Goal: Task Accomplishment & Management: Complete application form

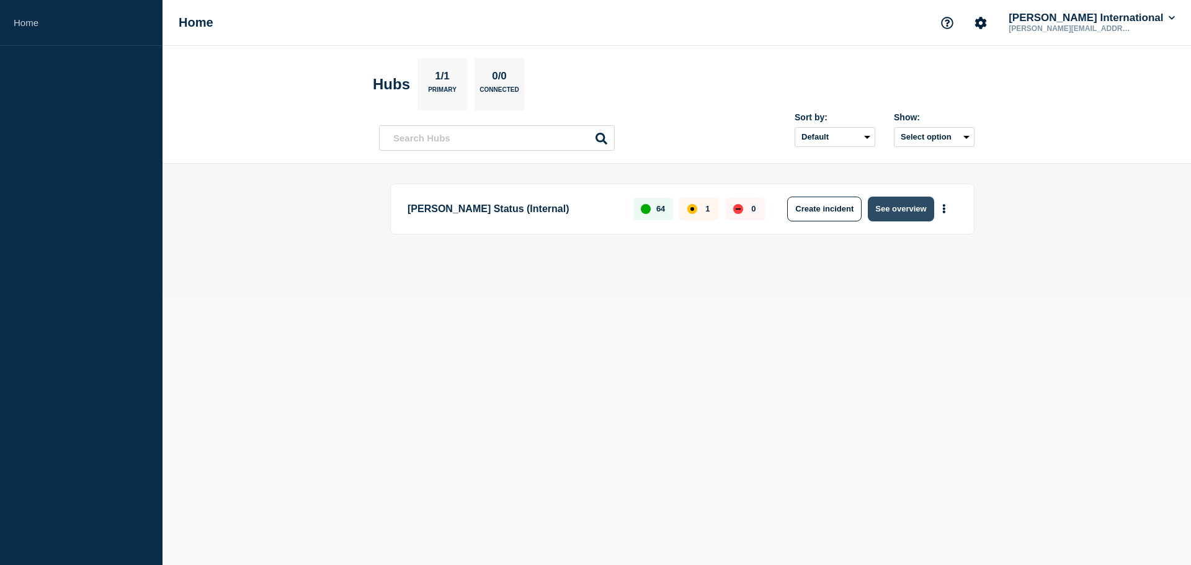
click at [891, 211] on button "See overview" at bounding box center [901, 209] width 66 height 25
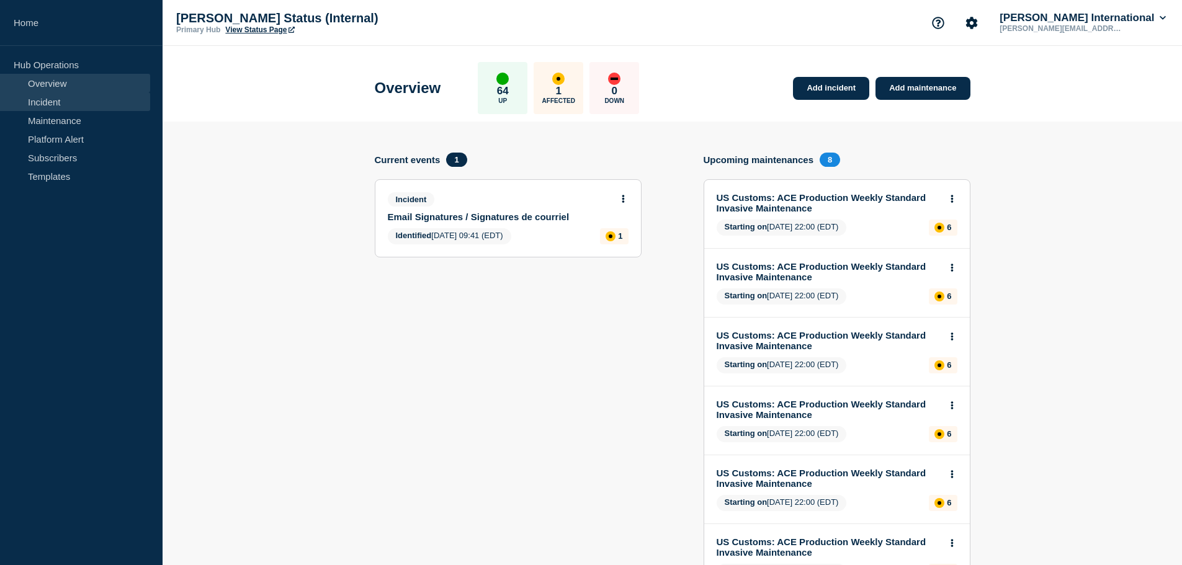
click at [58, 104] on link "Incident" at bounding box center [75, 101] width 150 height 19
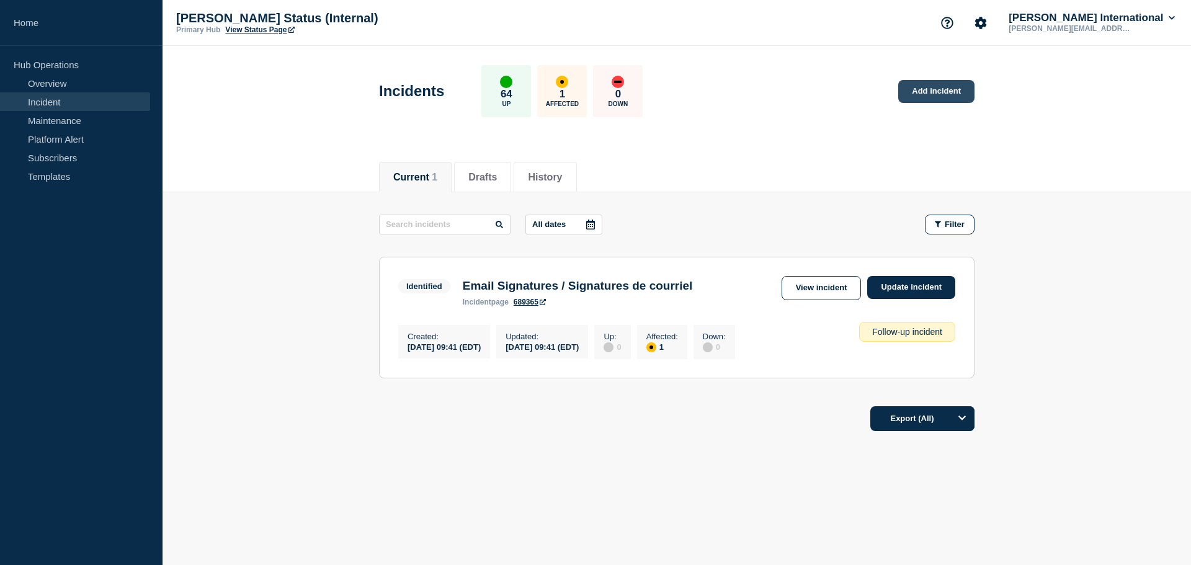
click at [926, 94] on link "Add incident" at bounding box center [936, 91] width 76 height 23
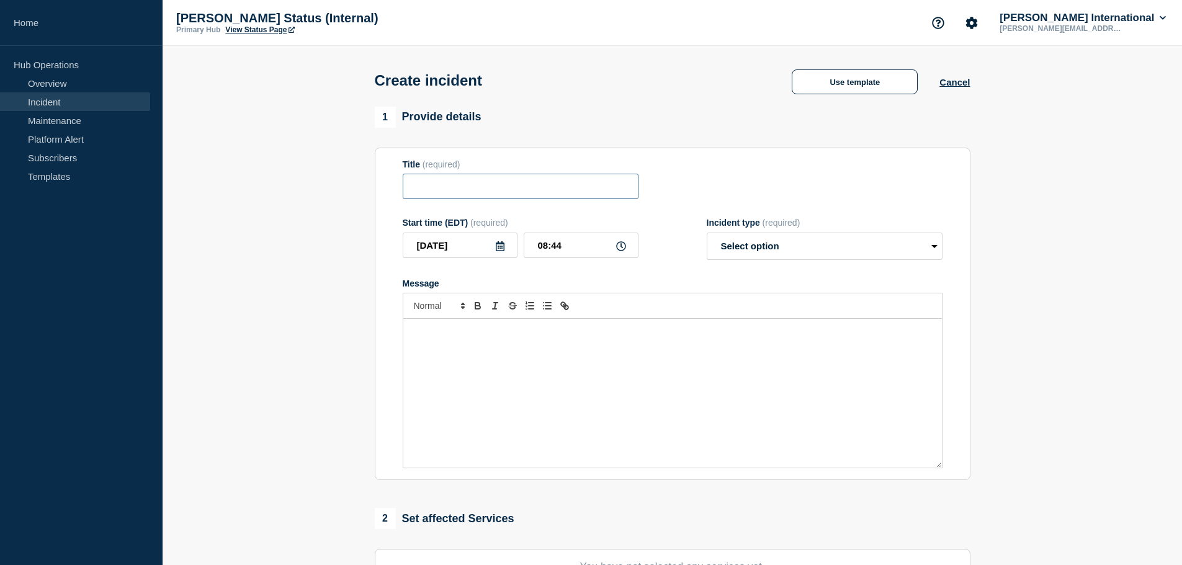
click at [490, 196] on input "Title" at bounding box center [521, 186] width 236 height 25
type input "c"
click at [530, 194] on input "[GEOGRAPHIC_DATA]:" at bounding box center [521, 186] width 236 height 25
paste input "Planned CRA System Maintenance"
type input "[GEOGRAPHIC_DATA]: Planned CRA System Maintenance"
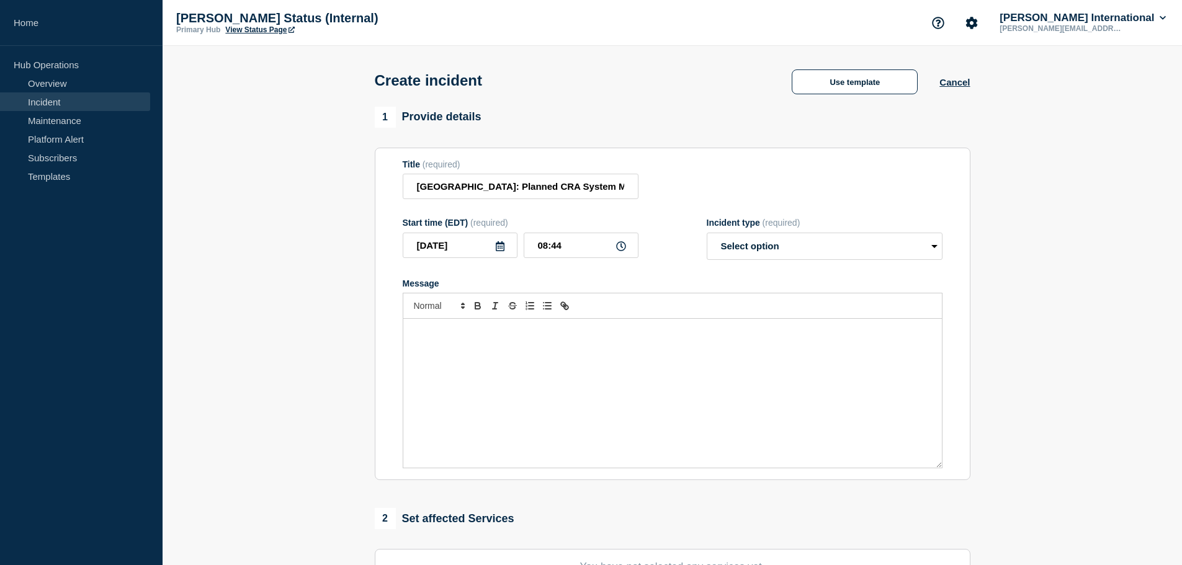
click at [503, 249] on icon at bounding box center [500, 246] width 9 height 10
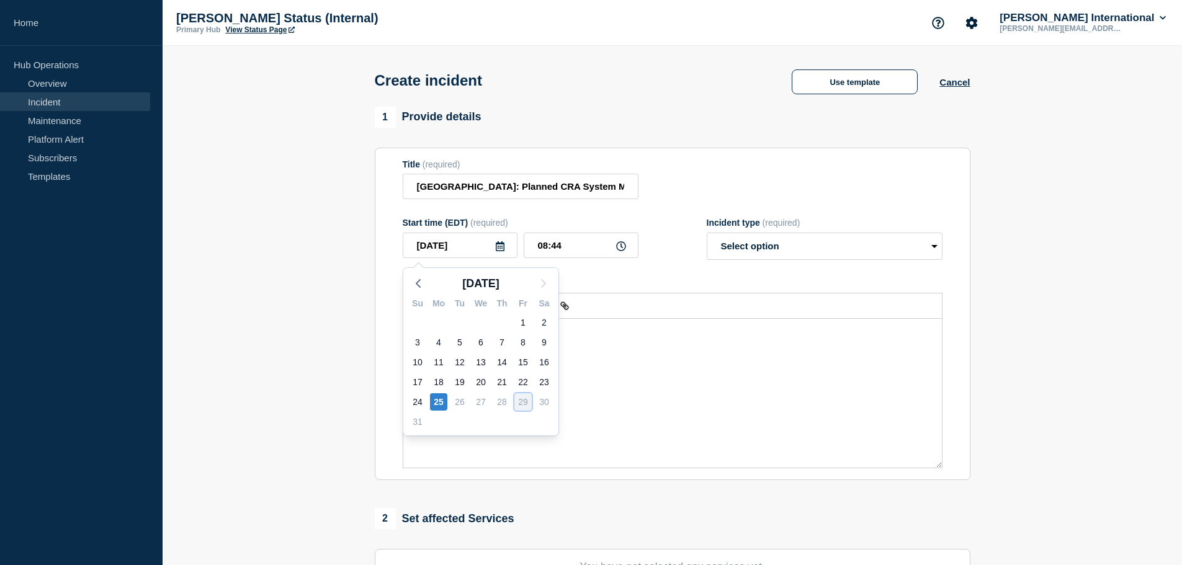
click at [522, 406] on div "29" at bounding box center [522, 401] width 17 height 17
click at [54, 117] on link "Maintenance" at bounding box center [75, 120] width 150 height 19
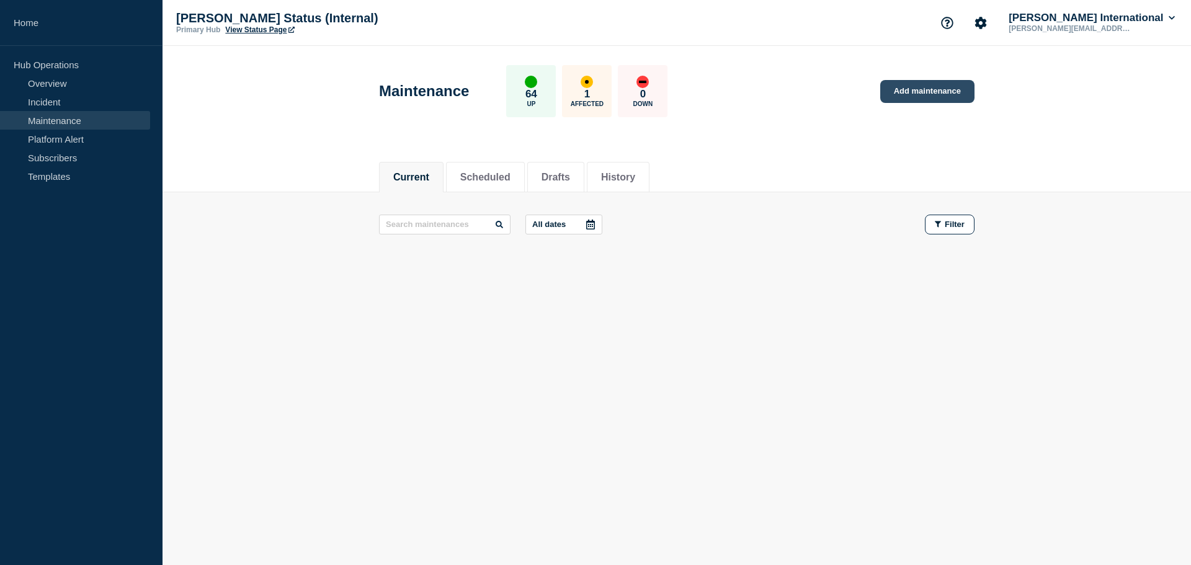
click at [914, 85] on link "Add maintenance" at bounding box center [927, 91] width 94 height 23
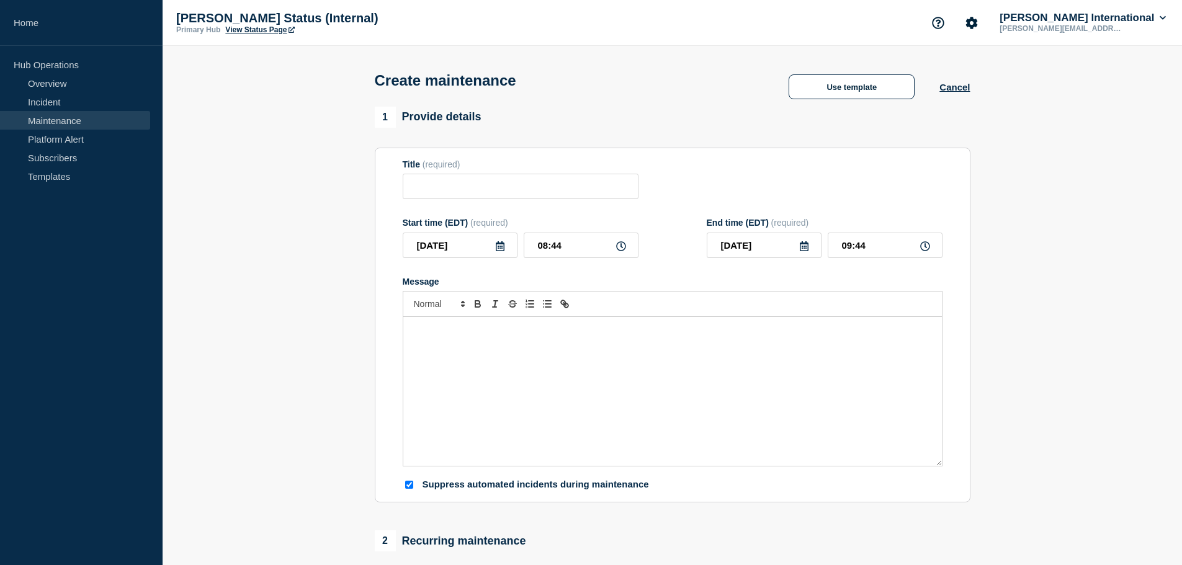
checkbox input "true"
click at [441, 186] on input "Title" at bounding box center [521, 186] width 236 height 25
paste input "Planned CRA System Maintenance"
type input "[GEOGRAPHIC_DATA]: Planned CRA System Maintenance"
click at [498, 250] on icon at bounding box center [500, 246] width 10 height 10
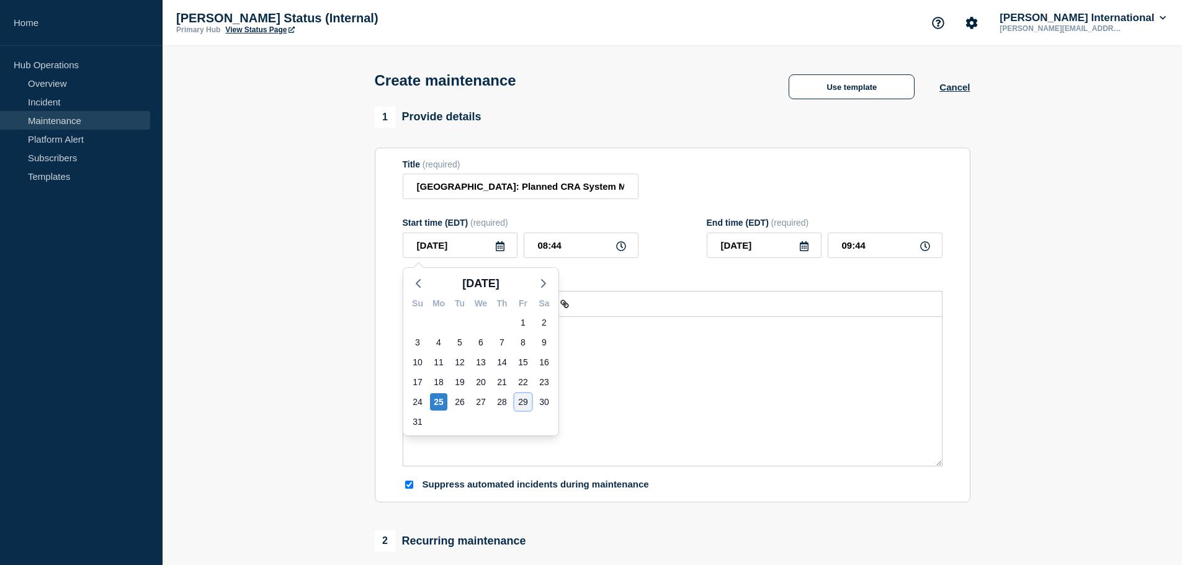
drag, startPoint x: 522, startPoint y: 404, endPoint x: 598, endPoint y: 297, distance: 131.3
click at [525, 403] on div "29" at bounding box center [522, 401] width 17 height 17
type input "[DATE]"
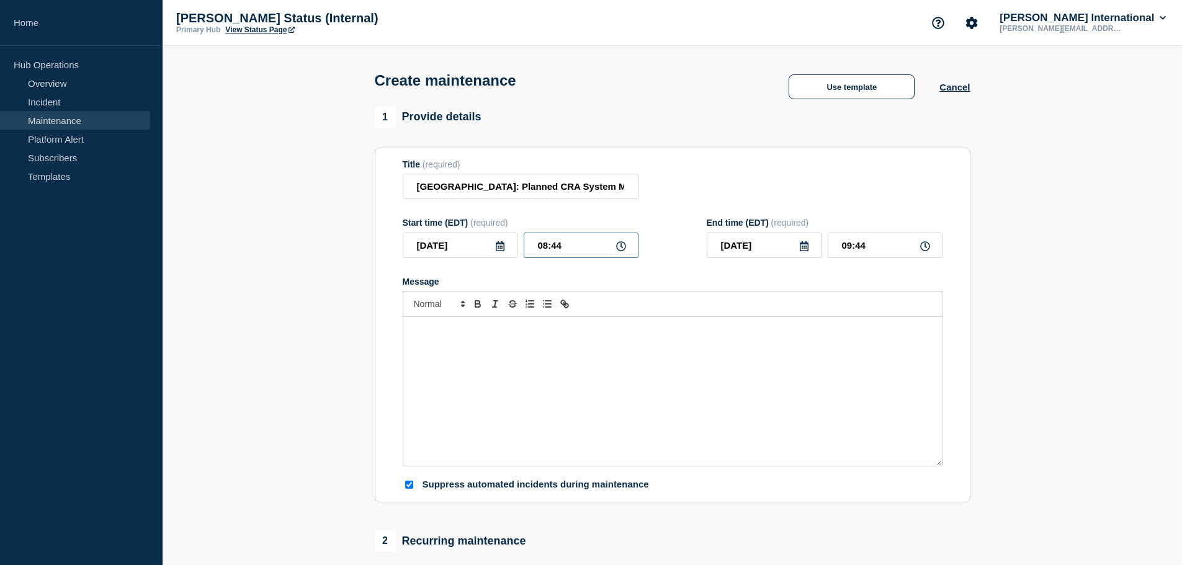
drag, startPoint x: 577, startPoint y: 246, endPoint x: 352, endPoint y: 213, distance: 227.0
click at [352, 213] on section "1 Provide details Title (required) [GEOGRAPHIC_DATA]: Planned CRA System Mainte…" at bounding box center [672, 537] width 1019 height 861
type input "20:00"
type input "21:00"
click at [809, 250] on input "[DATE]" at bounding box center [764, 245] width 115 height 25
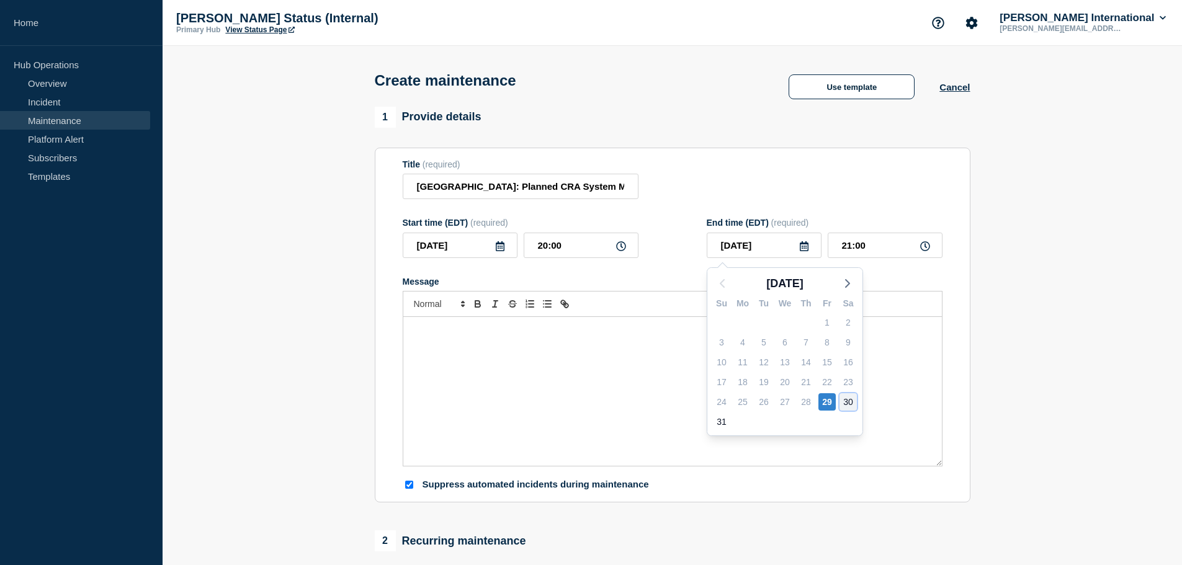
click at [843, 400] on div "30" at bounding box center [847, 401] width 17 height 17
type input "[DATE]"
drag, startPoint x: 882, startPoint y: 243, endPoint x: 739, endPoint y: 230, distance: 143.3
click at [739, 230] on div "End time (EDT) (required) [DATE] 21:00" at bounding box center [825, 238] width 236 height 40
type input "14:00"
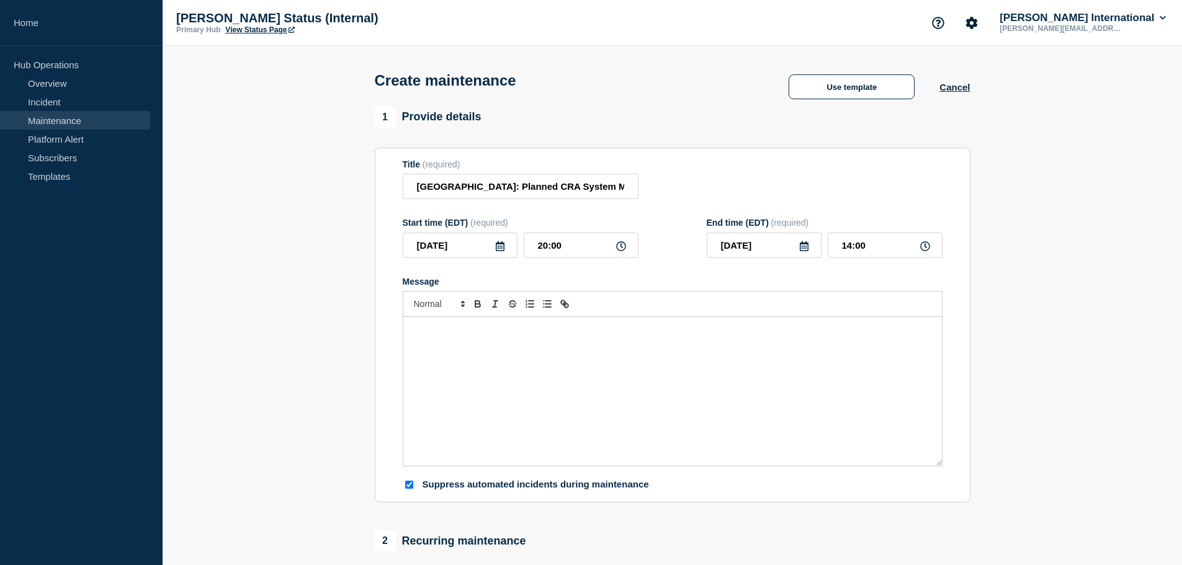
click at [580, 417] on div "Message" at bounding box center [672, 391] width 538 height 149
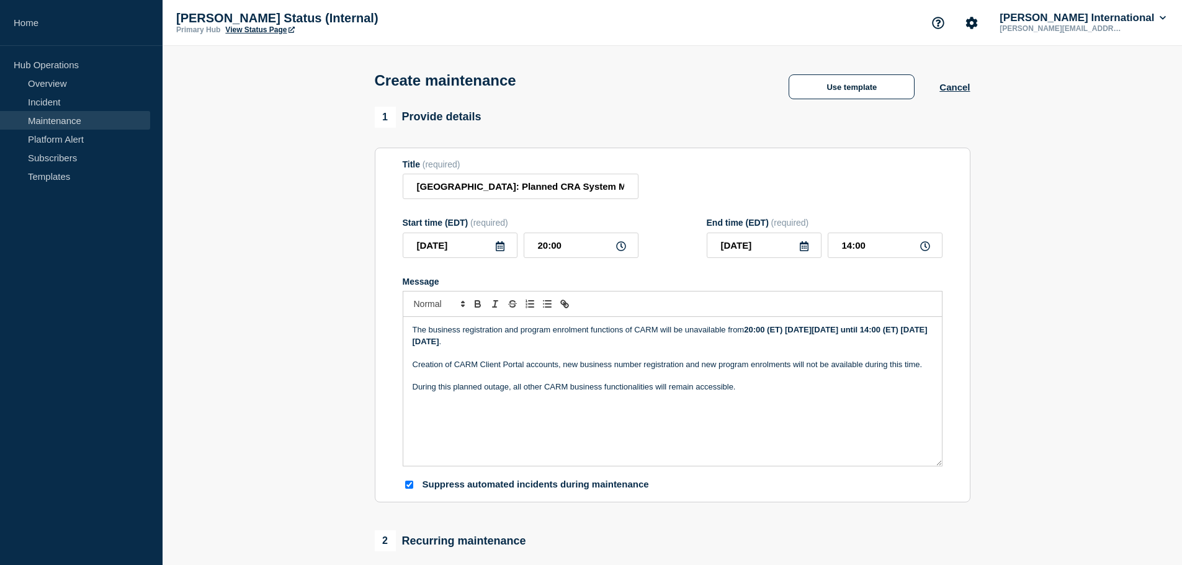
click at [414, 368] on p "Creation of CARM Client Portal accounts, new business number registration and n…" at bounding box center [673, 364] width 520 height 11
click at [413, 388] on p "During this planned outage, all other CARM business functionalities will remain…" at bounding box center [673, 387] width 520 height 11
click at [415, 389] on p "During this planned outage, all other CARM business functionalities will remain…" at bounding box center [673, 387] width 520 height 11
click at [415, 333] on p "The business registration and program enrolment functions of CARM will be unava…" at bounding box center [673, 335] width 520 height 23
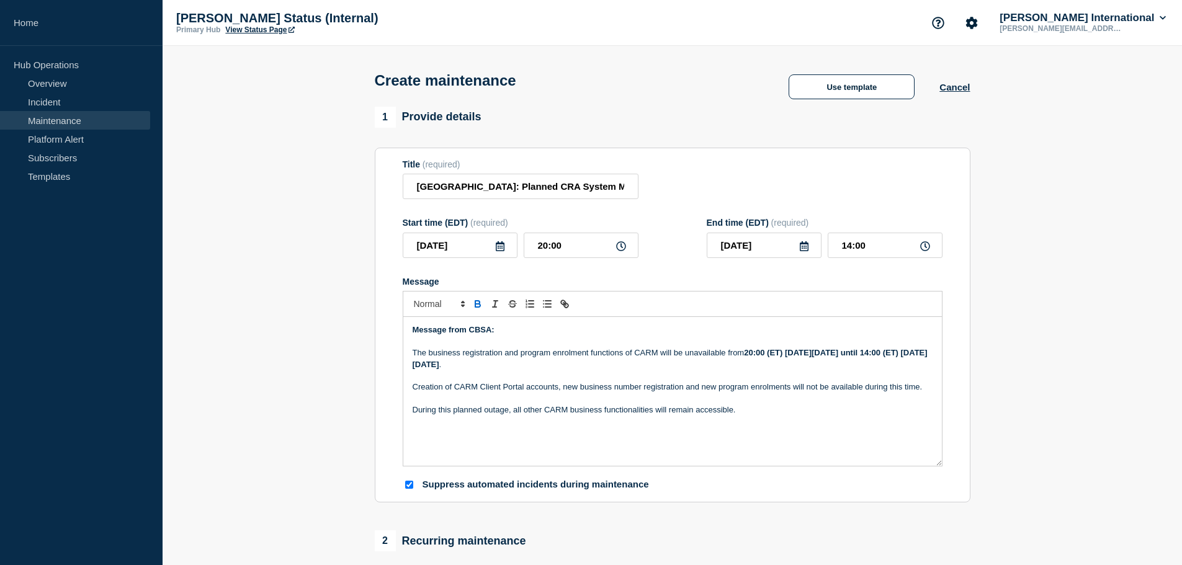
click at [830, 426] on div "Message from CBSA: The business registration and program enrolment functions of…" at bounding box center [672, 391] width 538 height 149
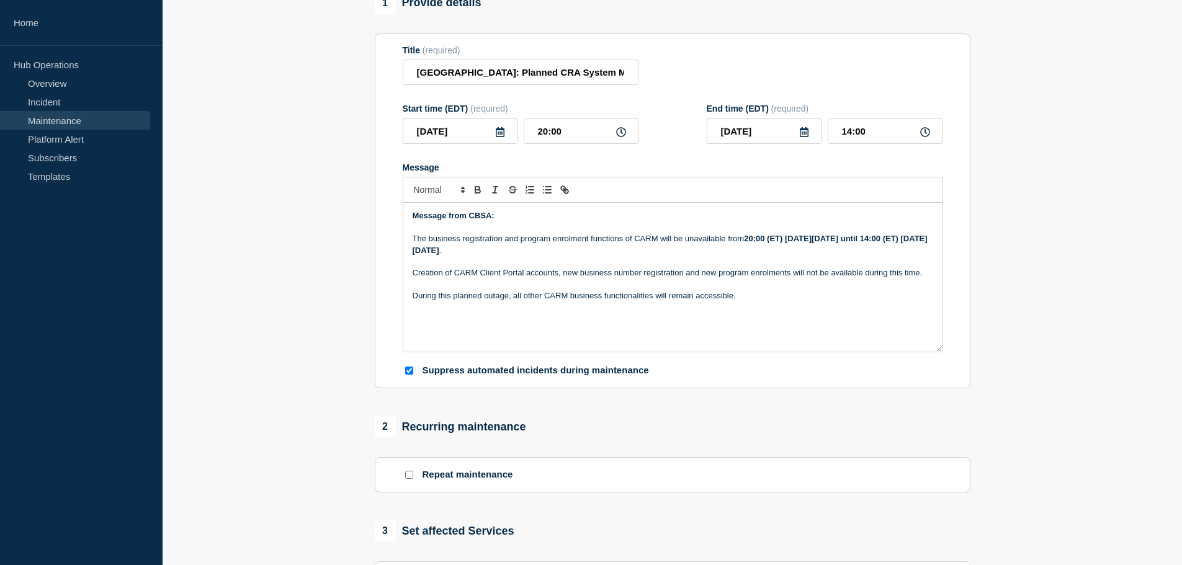
scroll to position [310, 0]
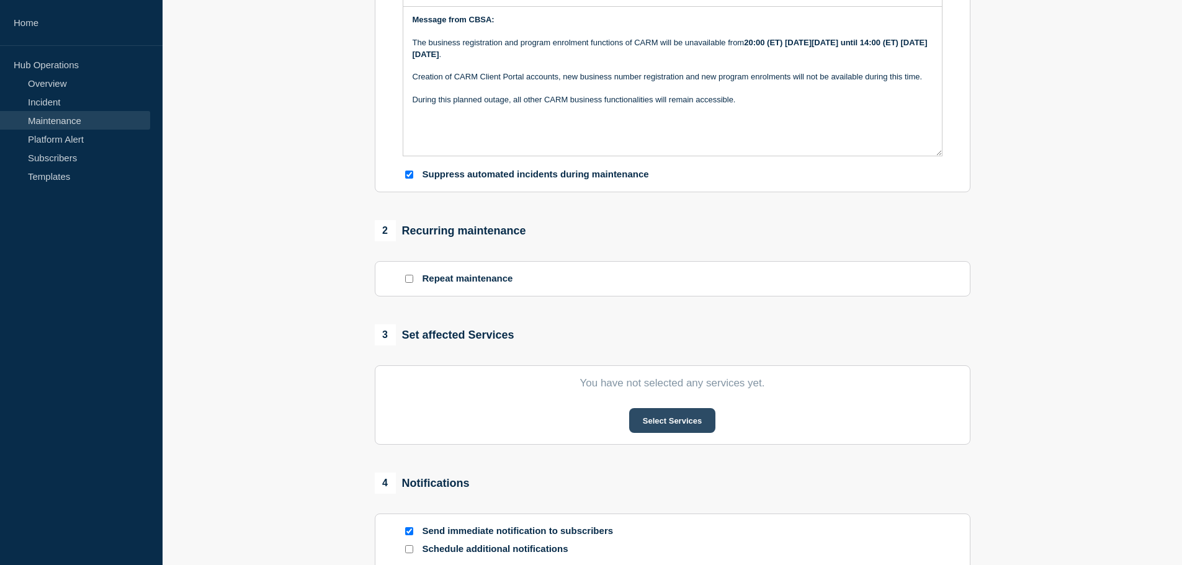
click at [681, 422] on button "Select Services" at bounding box center [672, 420] width 86 height 25
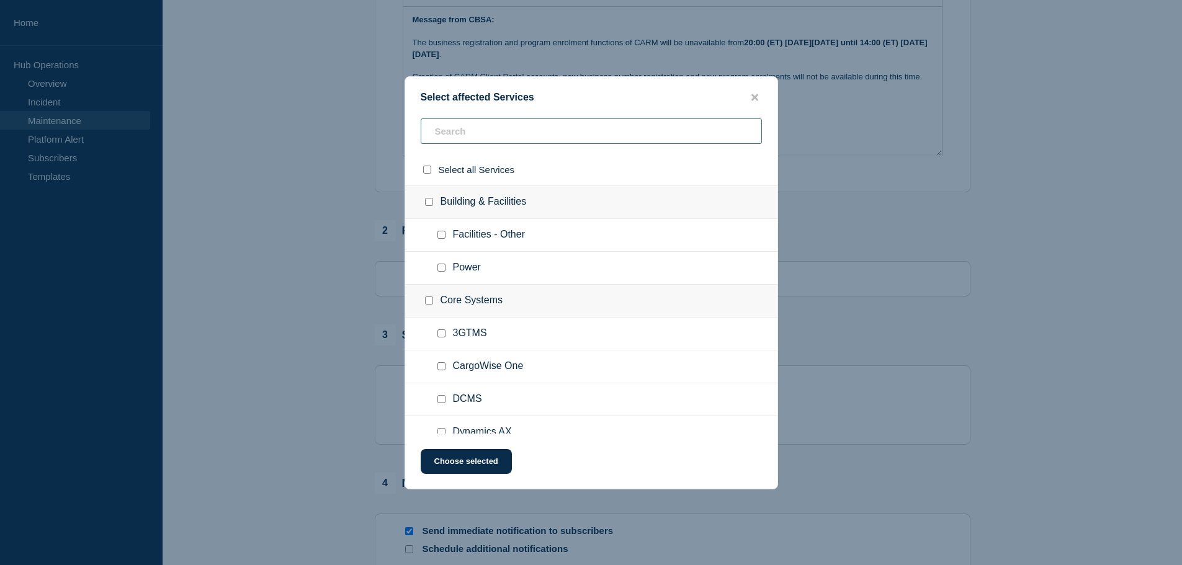
click at [503, 130] on input "text" at bounding box center [591, 130] width 341 height 25
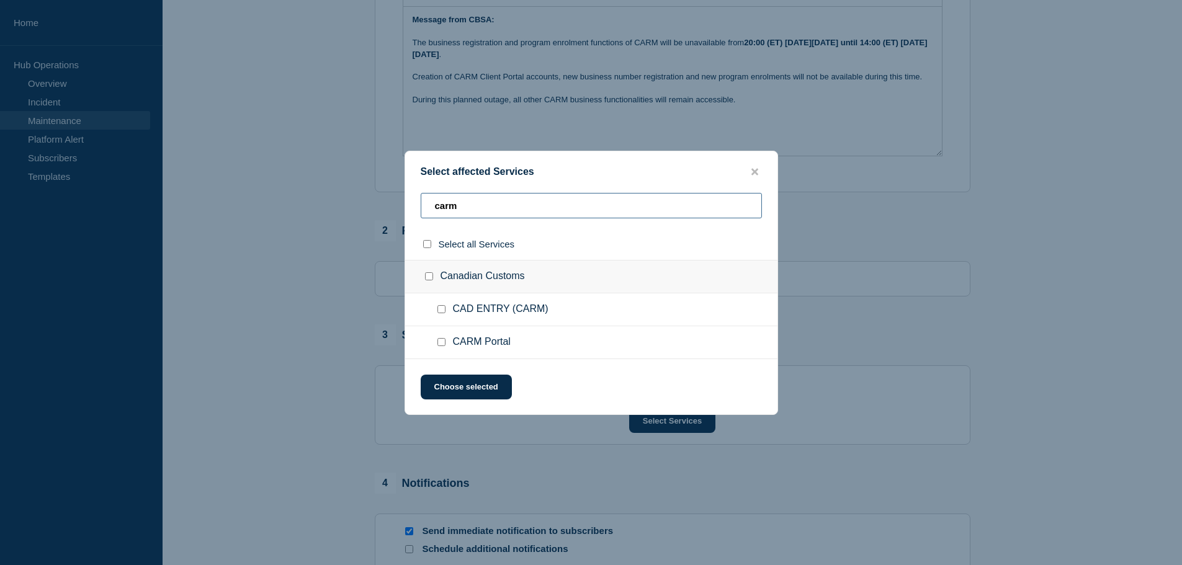
type input "carm"
click at [442, 340] on input "CARM Portal checkbox" at bounding box center [441, 342] width 8 height 8
checkbox input "true"
click at [461, 385] on button "Choose selected" at bounding box center [466, 387] width 91 height 25
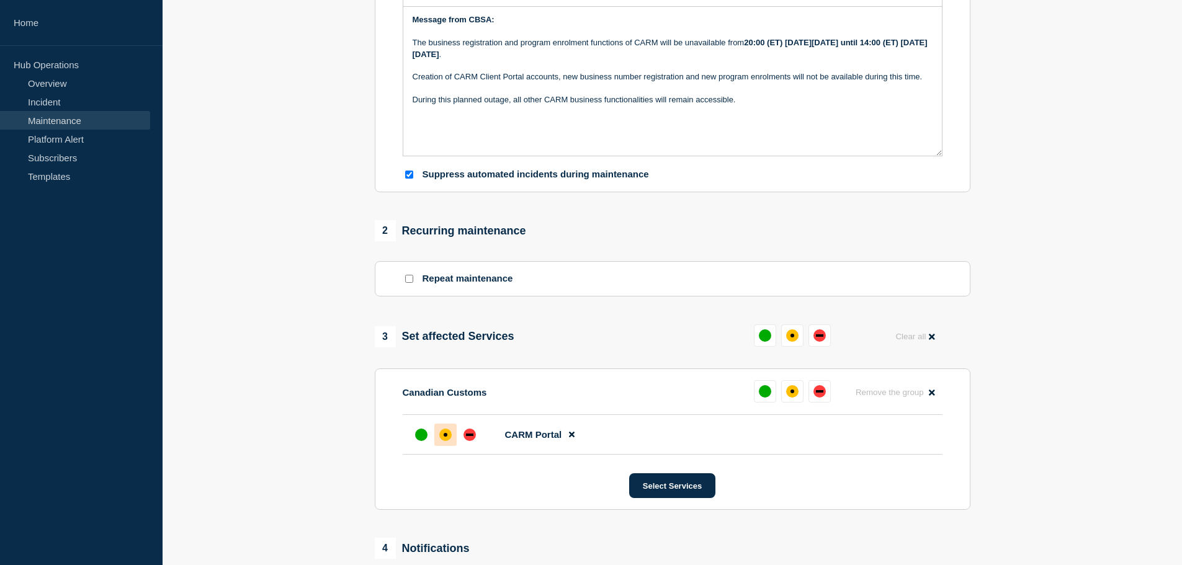
click at [440, 434] on div "affected" at bounding box center [445, 435] width 12 height 12
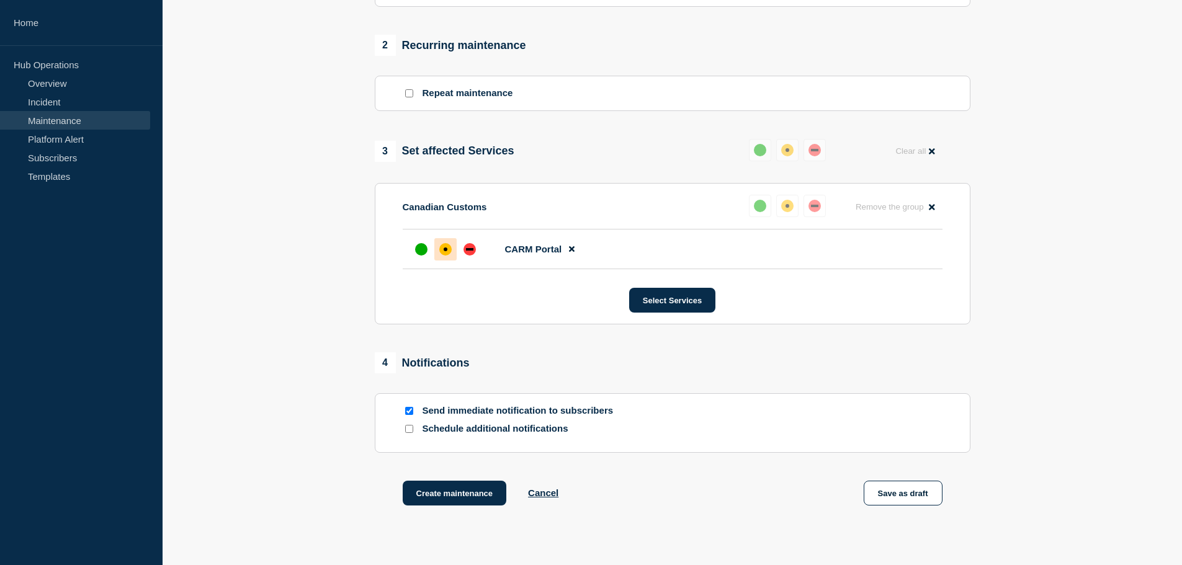
scroll to position [582, 0]
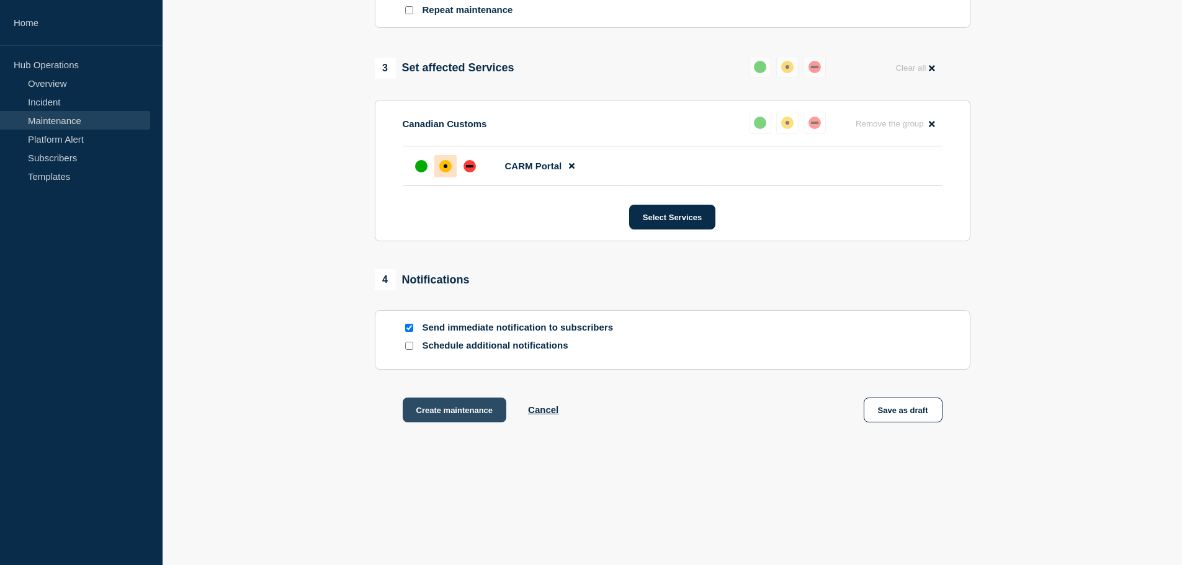
click at [460, 412] on button "Create maintenance" at bounding box center [455, 410] width 104 height 25
